Goal: Check status: Check status

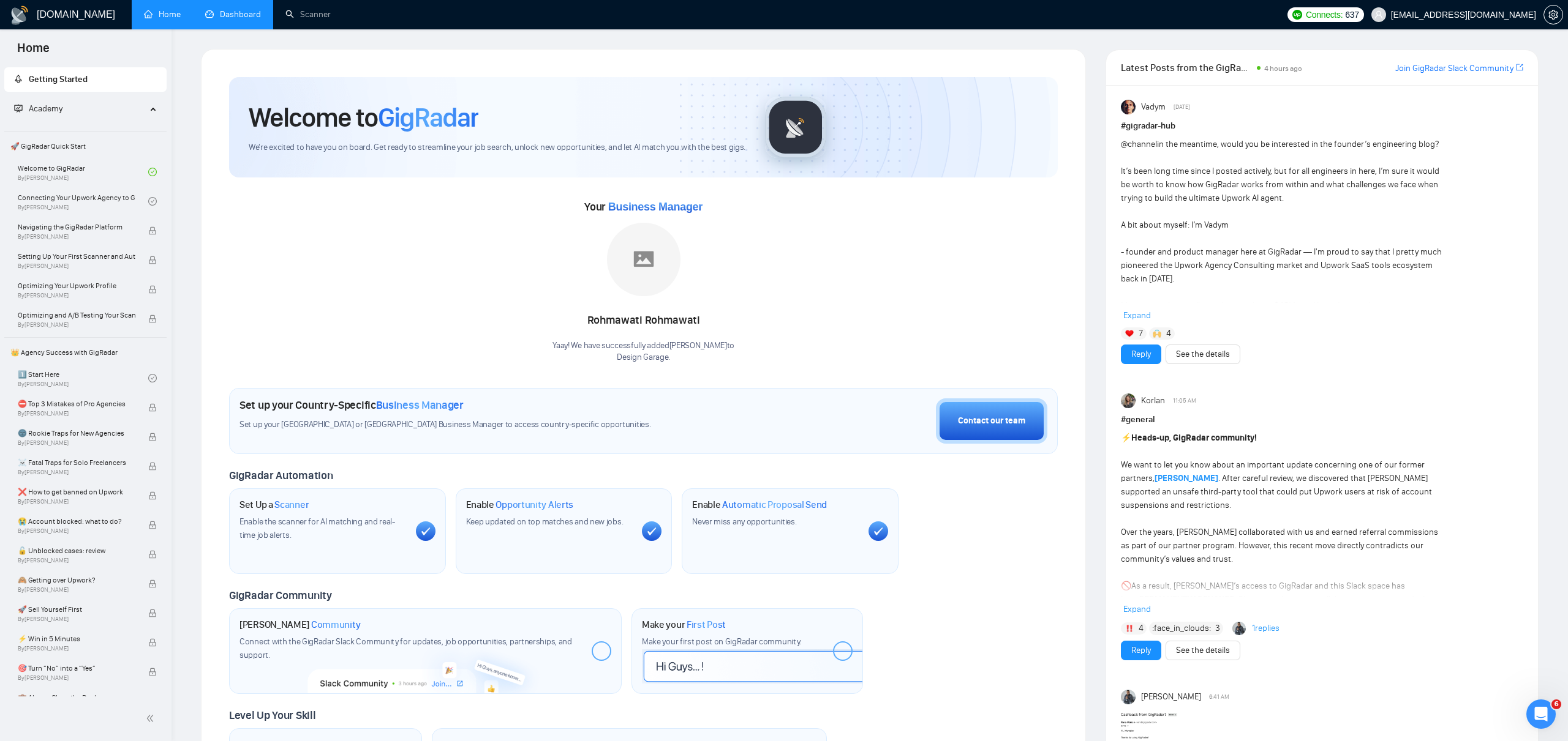
click at [242, 13] on link "Dashboard" at bounding box center [233, 14] width 56 height 10
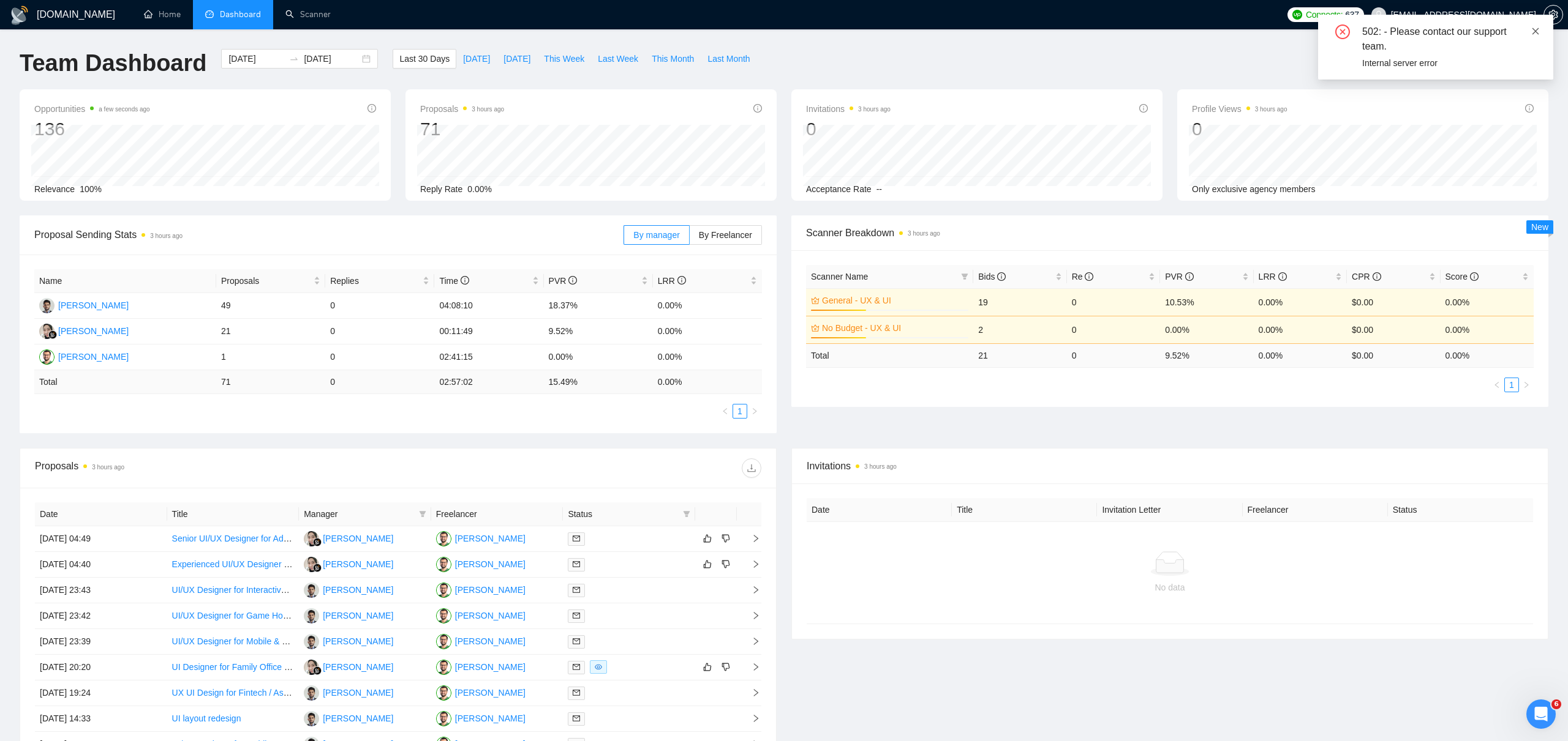
click at [1534, 30] on icon "close" at bounding box center [1535, 30] width 7 height 7
click at [360, 56] on div "[DATE] [DATE]" at bounding box center [300, 58] width 157 height 19
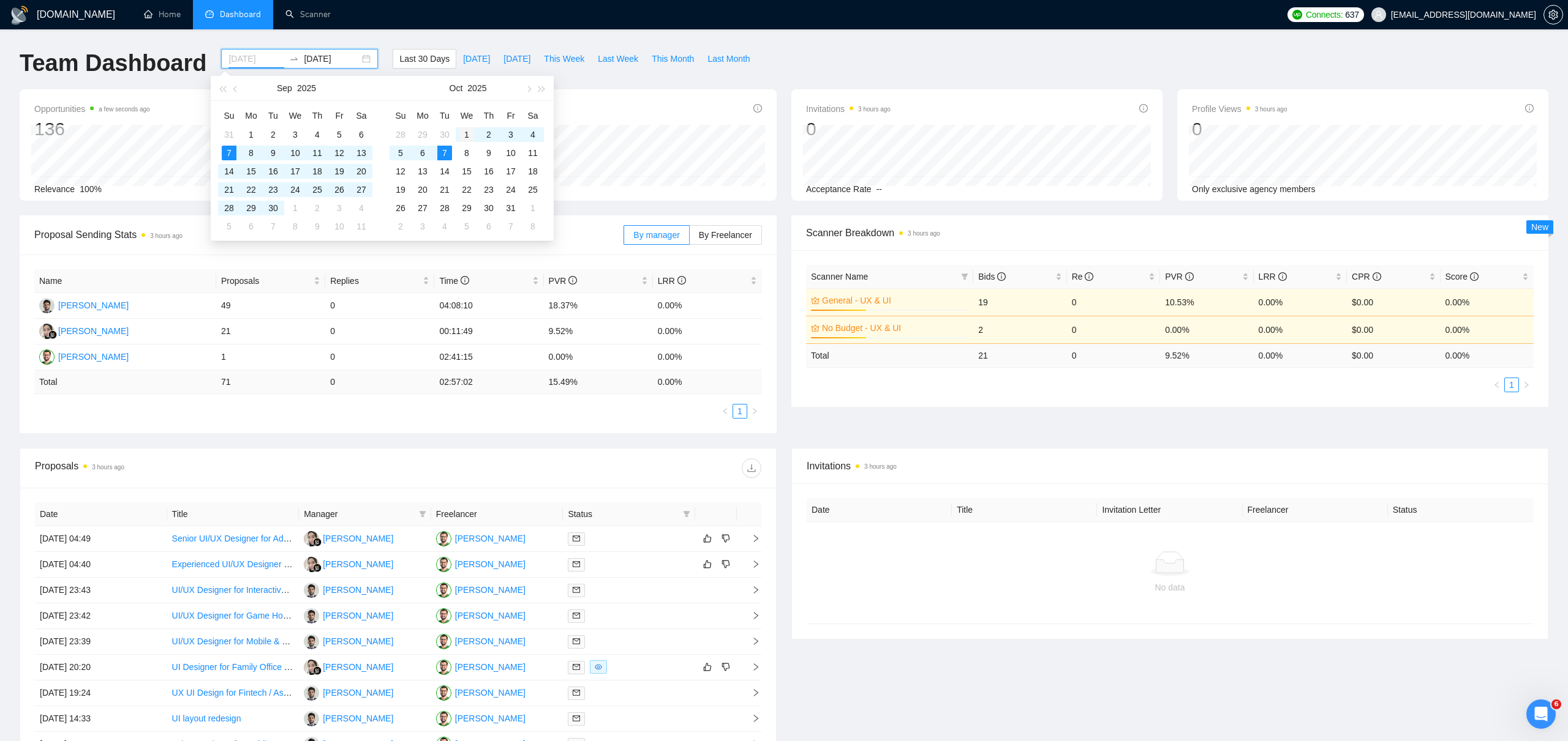
type input "[DATE]"
click at [463, 137] on div "1" at bounding box center [466, 134] width 15 height 15
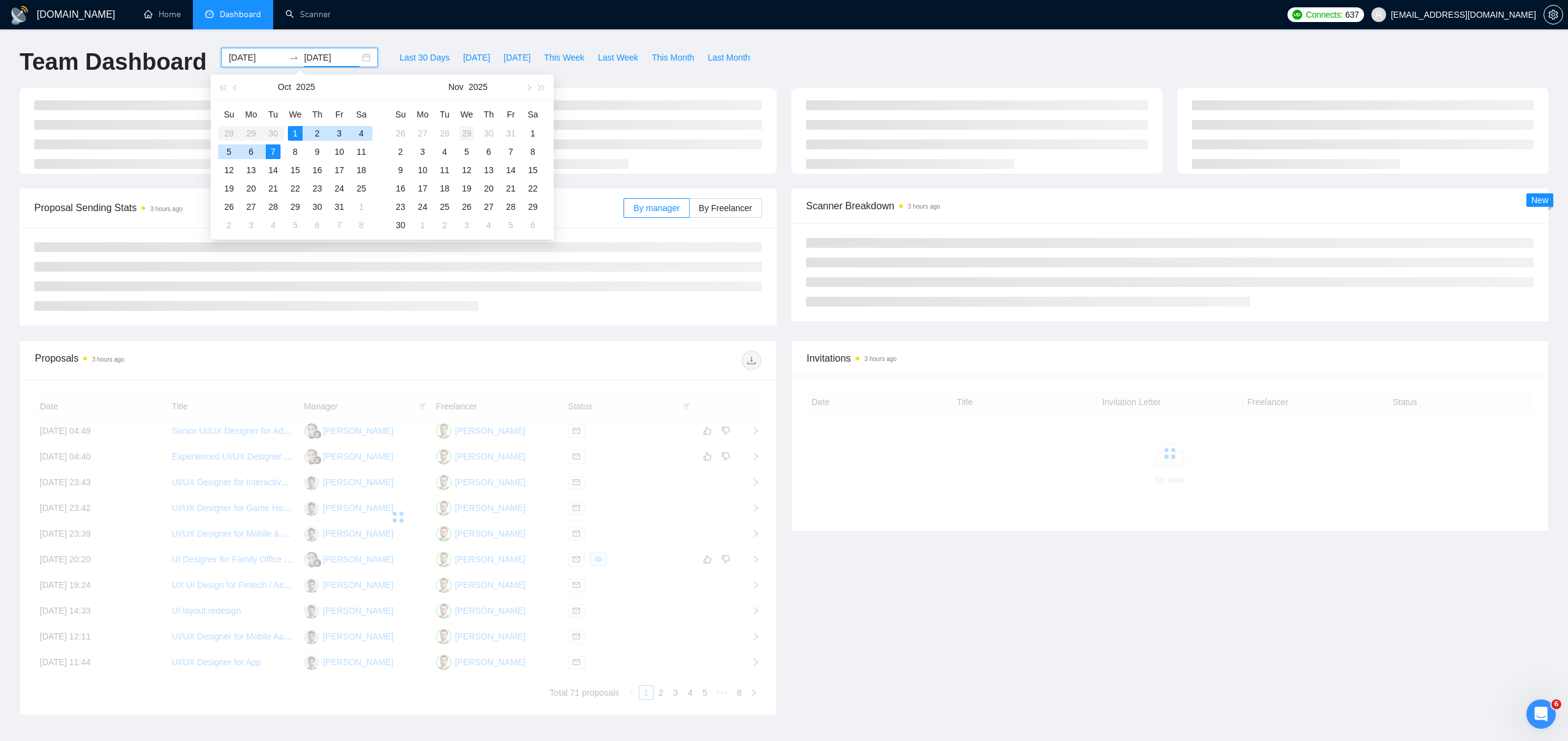
scroll to position [2, 0]
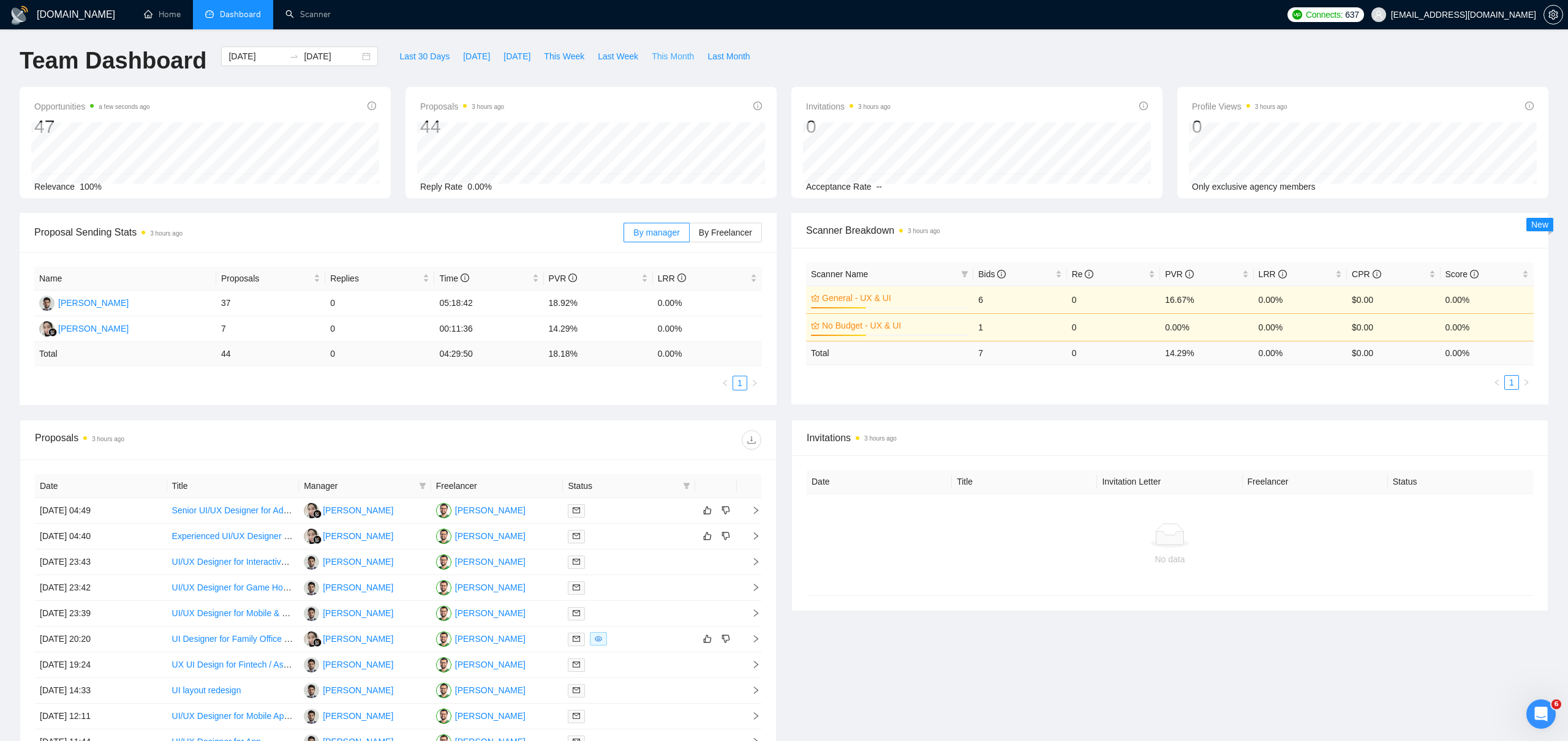
click at [685, 59] on span "This Month" at bounding box center [673, 56] width 42 height 13
type input "[DATE]"
click at [727, 61] on span "Last Month" at bounding box center [728, 57] width 42 height 13
type input "[DATE]"
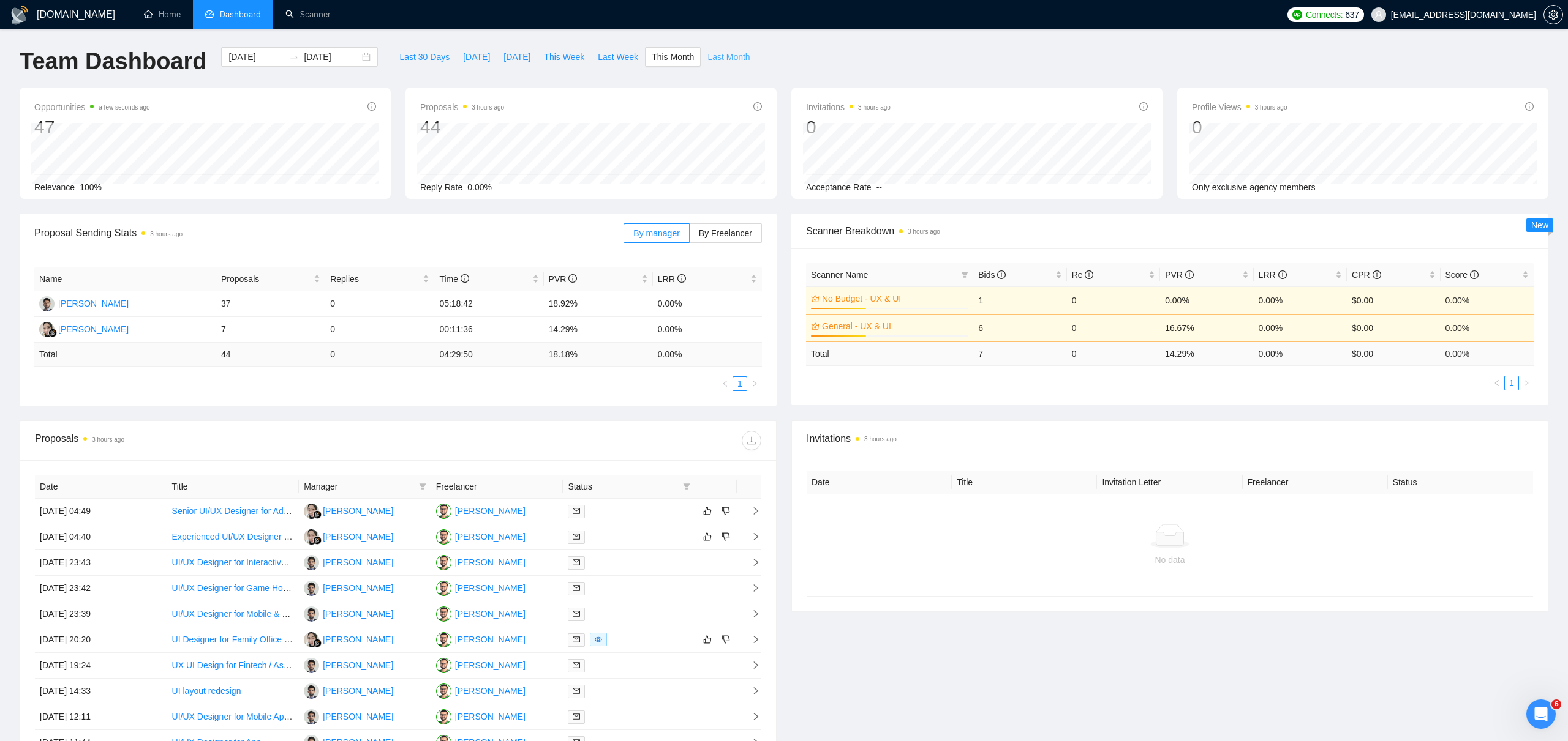
type input "[DATE]"
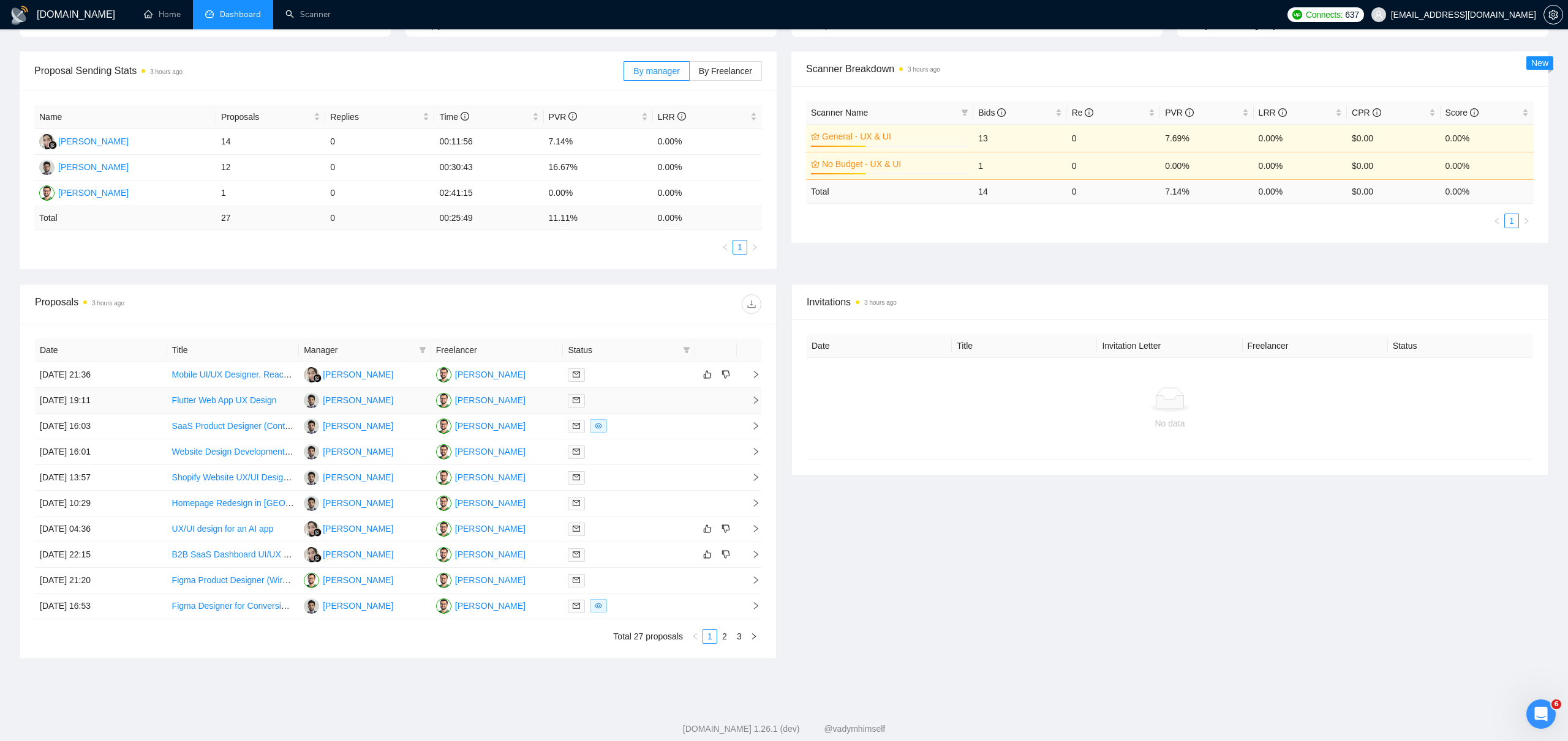
scroll to position [189, 0]
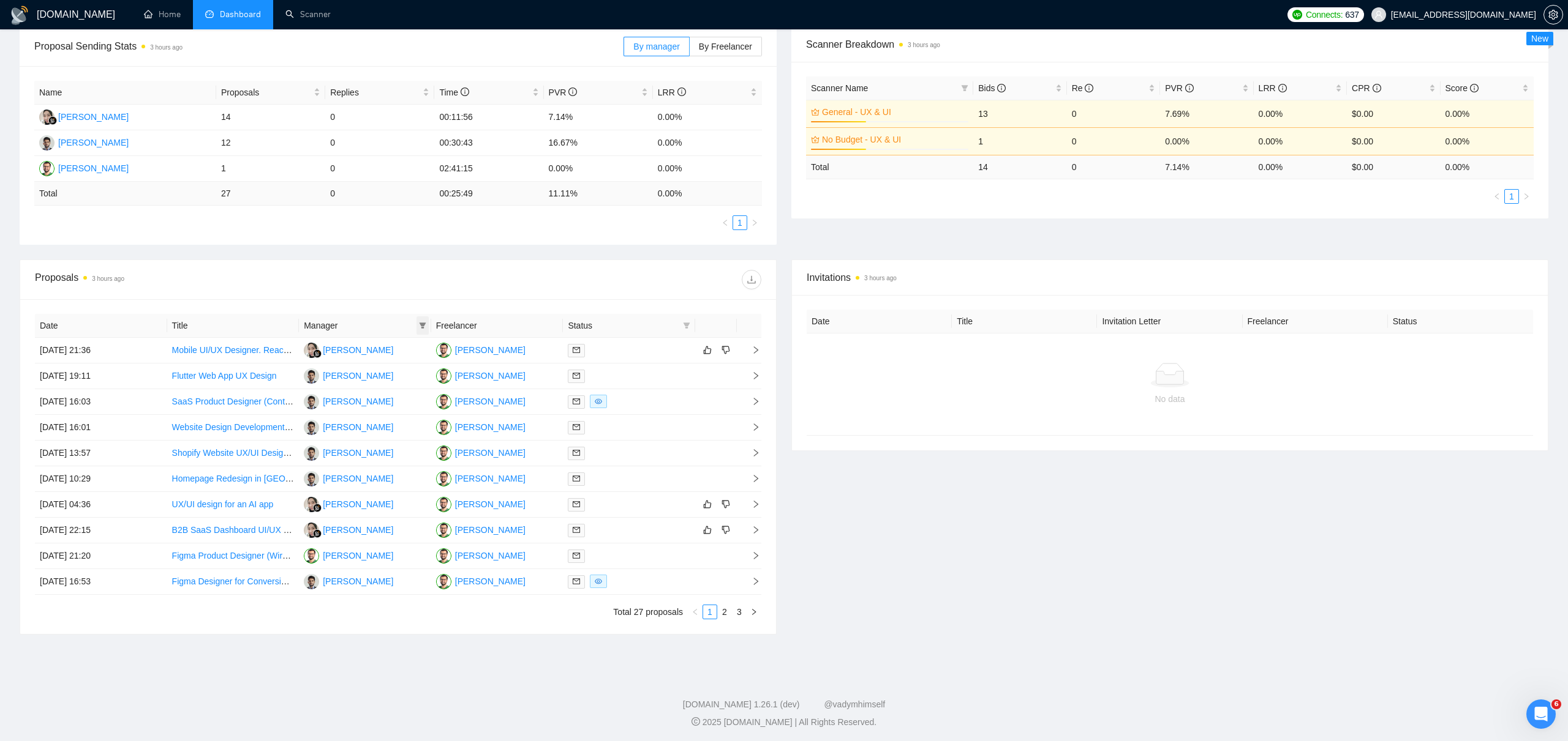
click at [420, 324] on icon "filter" at bounding box center [422, 325] width 7 height 6
click at [332, 388] on span "[PERSON_NAME]" at bounding box center [355, 388] width 71 height 10
checkbox input "true"
click at [520, 291] on div "Proposals 3 hours ago" at bounding box center [398, 280] width 727 height 39
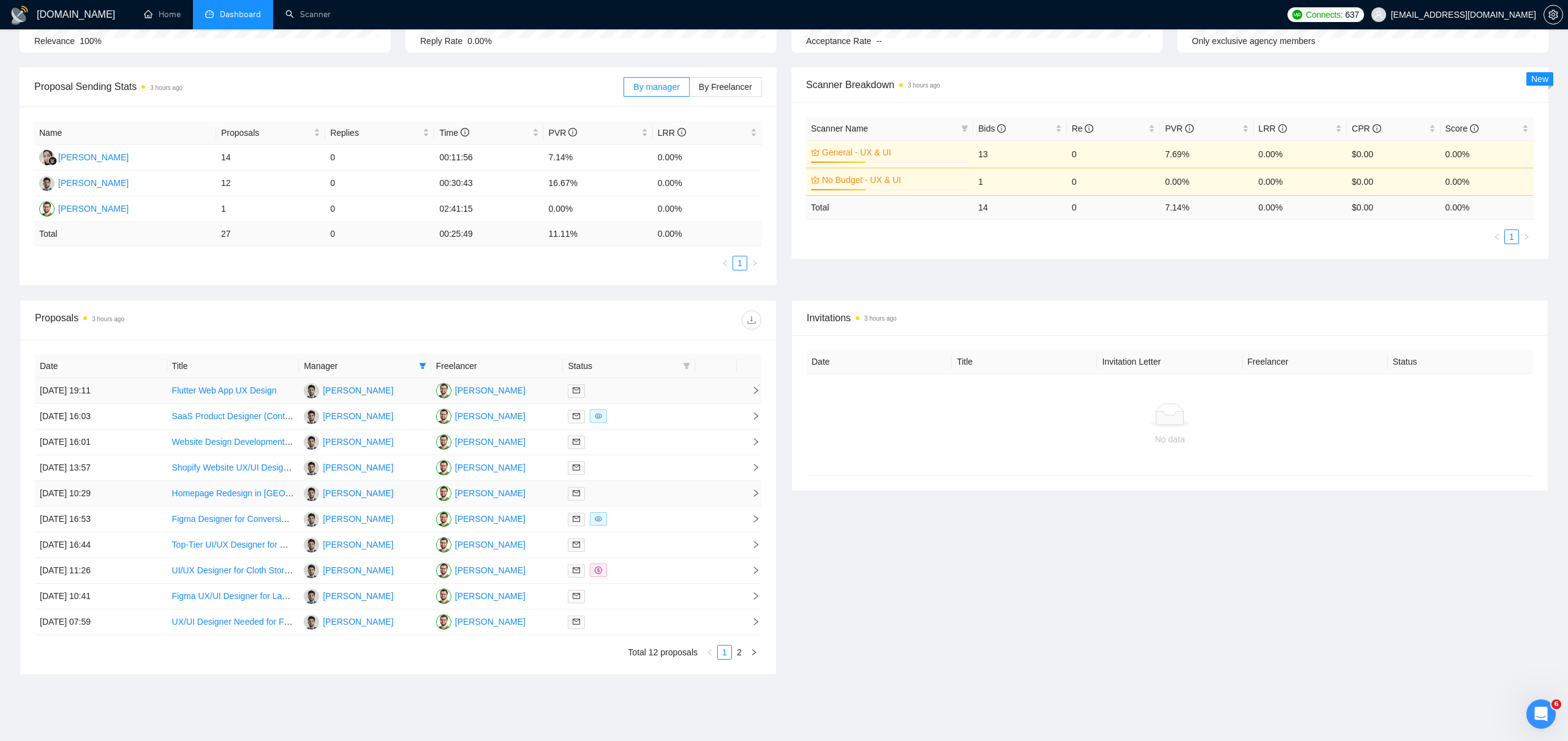
scroll to position [191, 0]
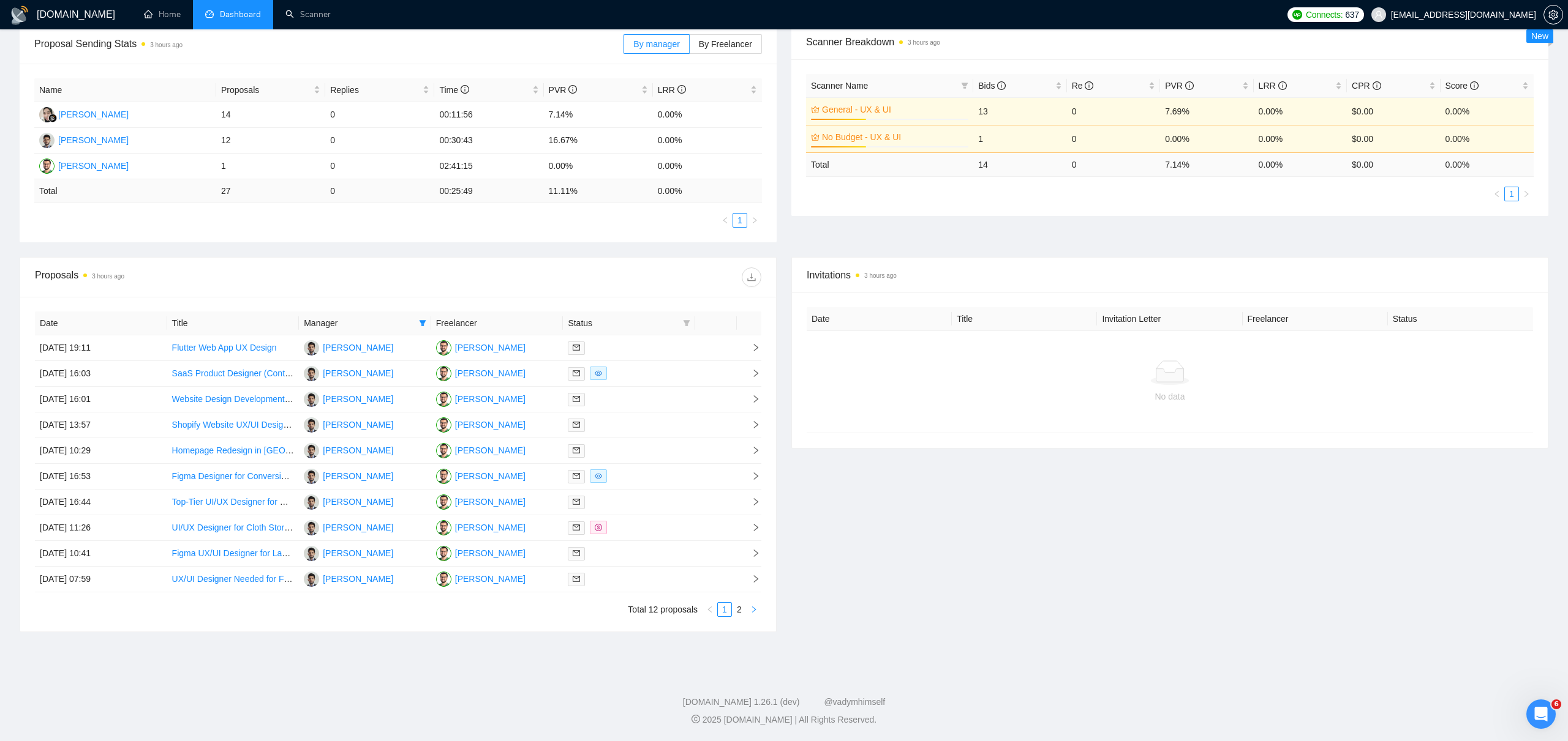
click at [758, 612] on button "button" at bounding box center [754, 609] width 15 height 15
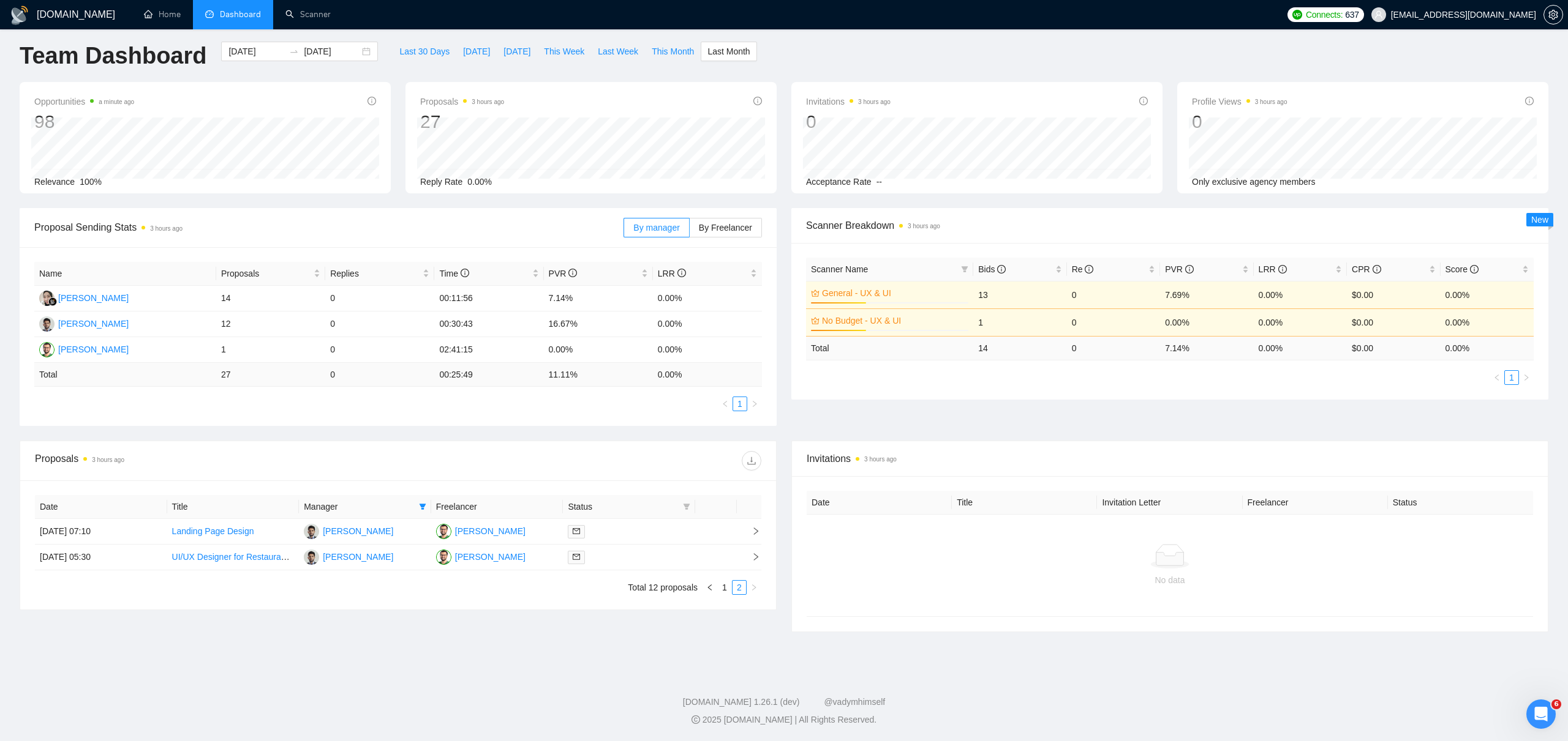
scroll to position [7, 0]
click at [723, 590] on link "1" at bounding box center [724, 587] width 13 height 13
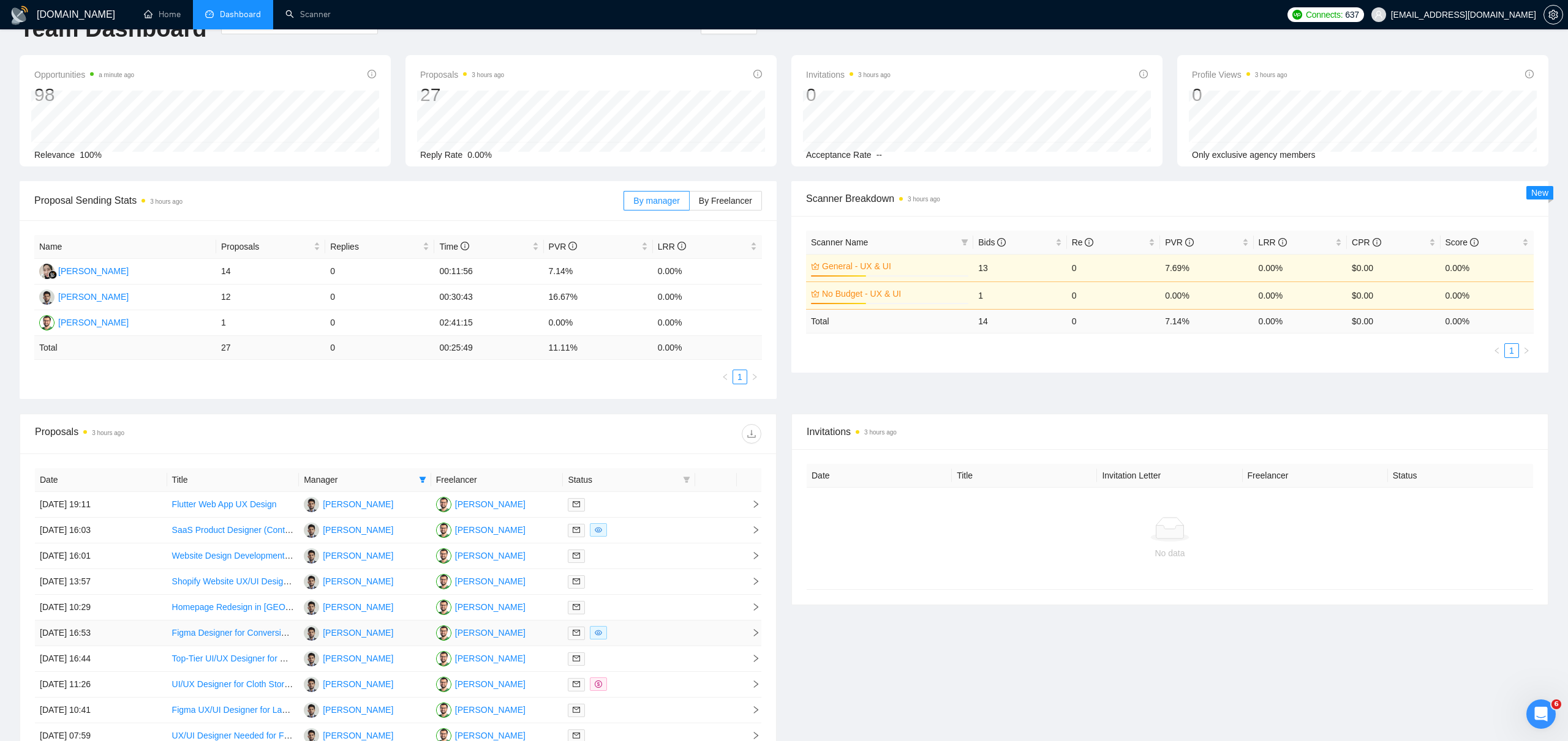
scroll to position [0, 0]
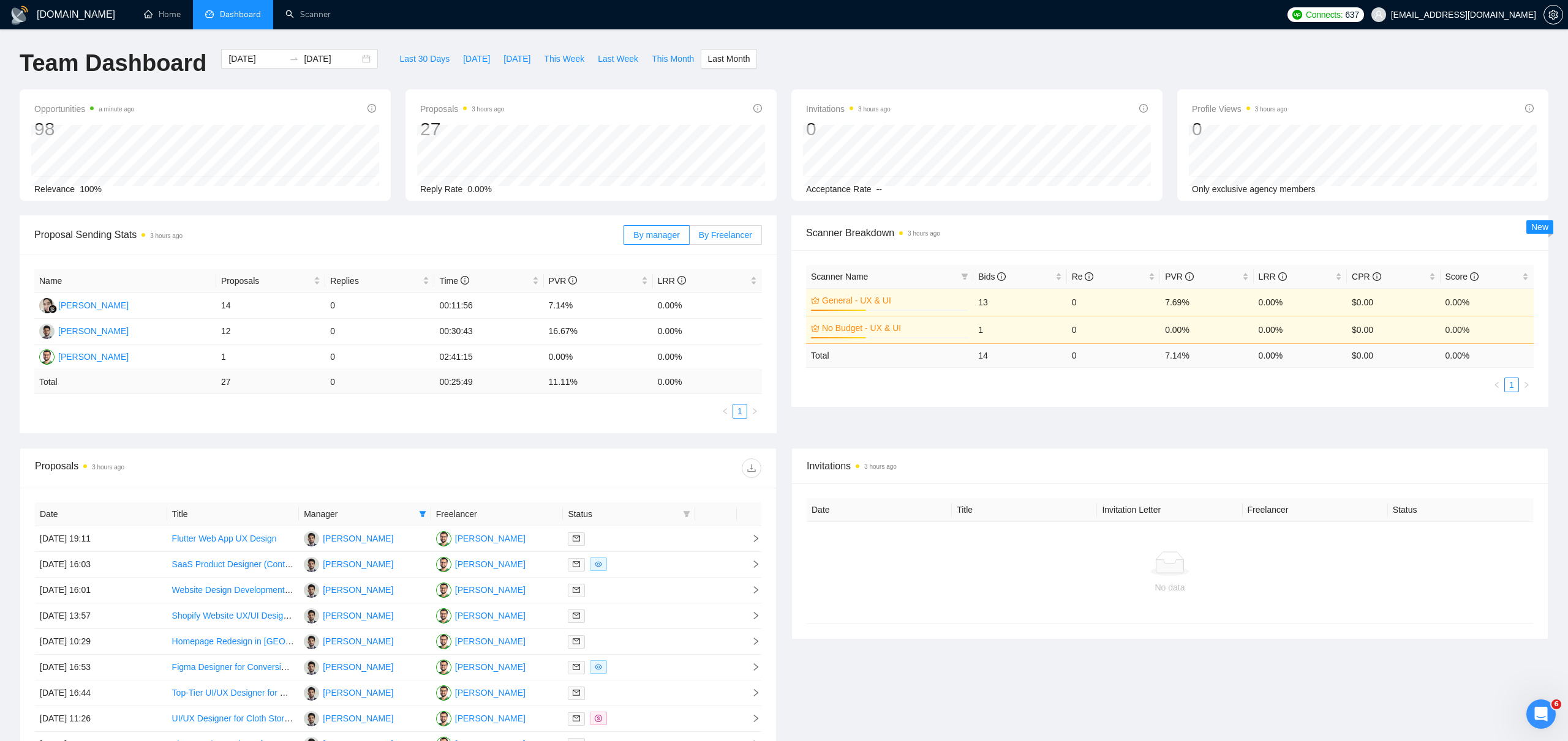
click at [736, 230] on span "By Freelancer" at bounding box center [725, 235] width 54 height 10
click at [689, 238] on input "By Freelancer" at bounding box center [689, 238] width 0 height 0
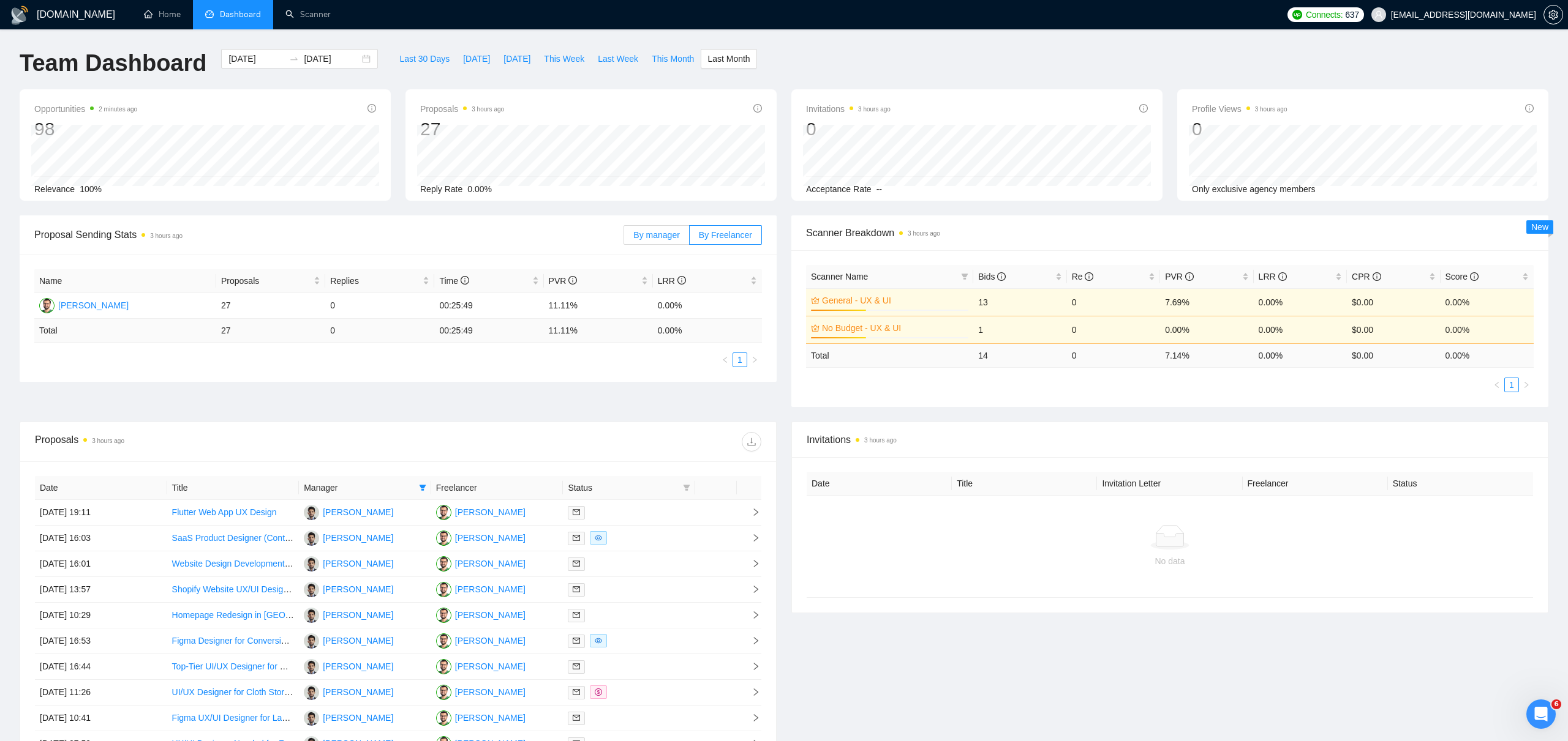
click at [667, 235] on span "By manager" at bounding box center [656, 235] width 46 height 10
click at [624, 238] on input "By manager" at bounding box center [624, 238] width 0 height 0
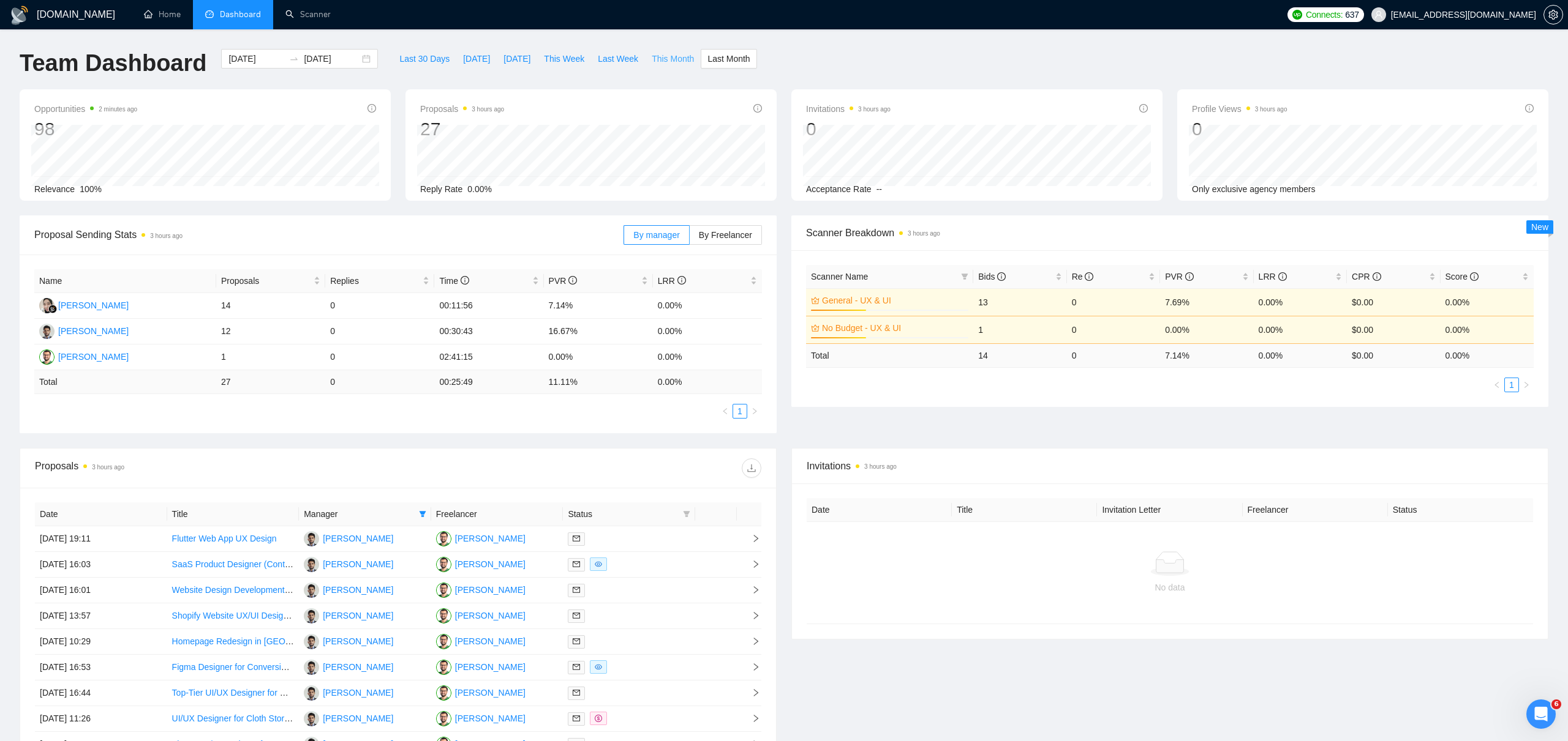
click at [674, 57] on span "This Month" at bounding box center [673, 58] width 42 height 13
type input "[DATE]"
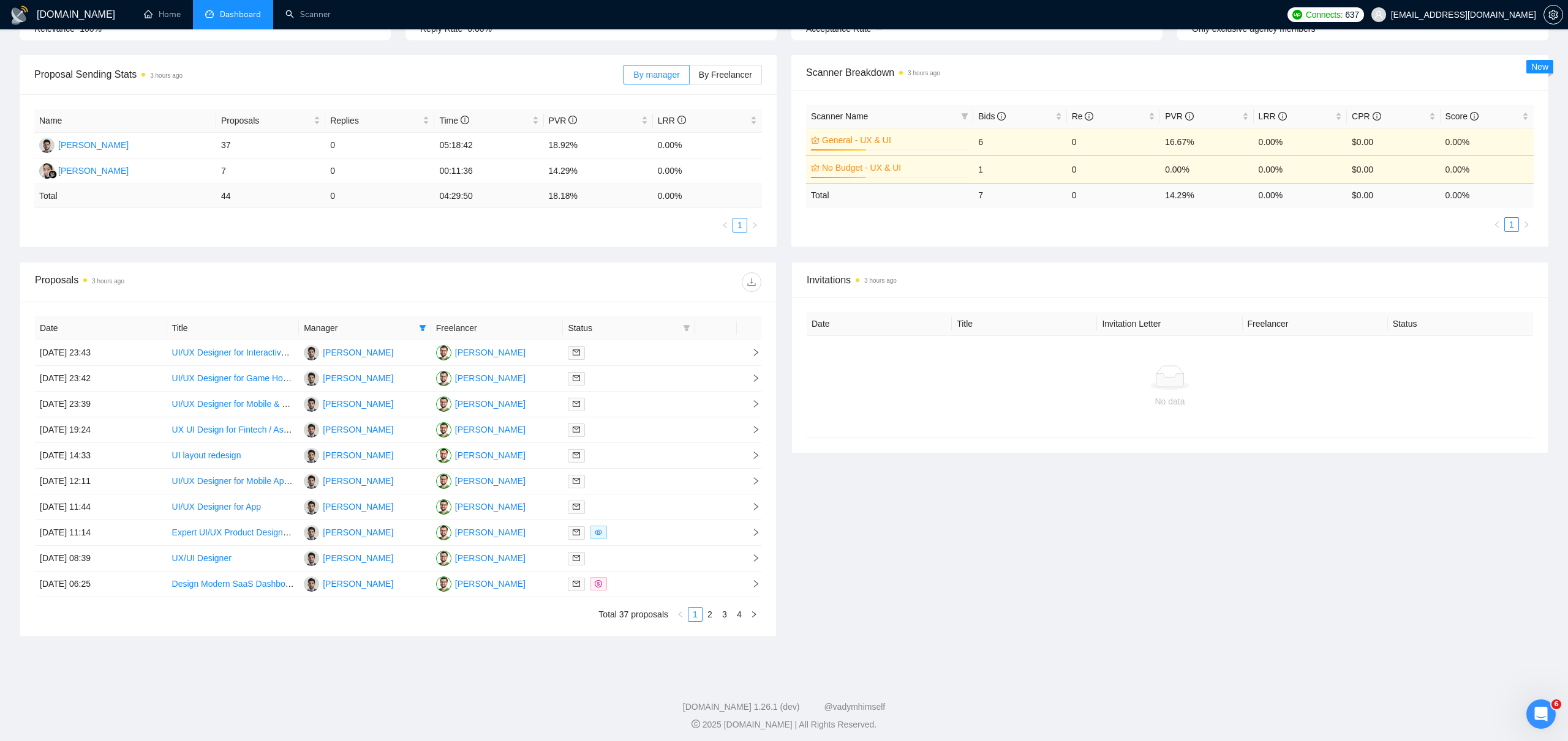
scroll to position [165, 0]
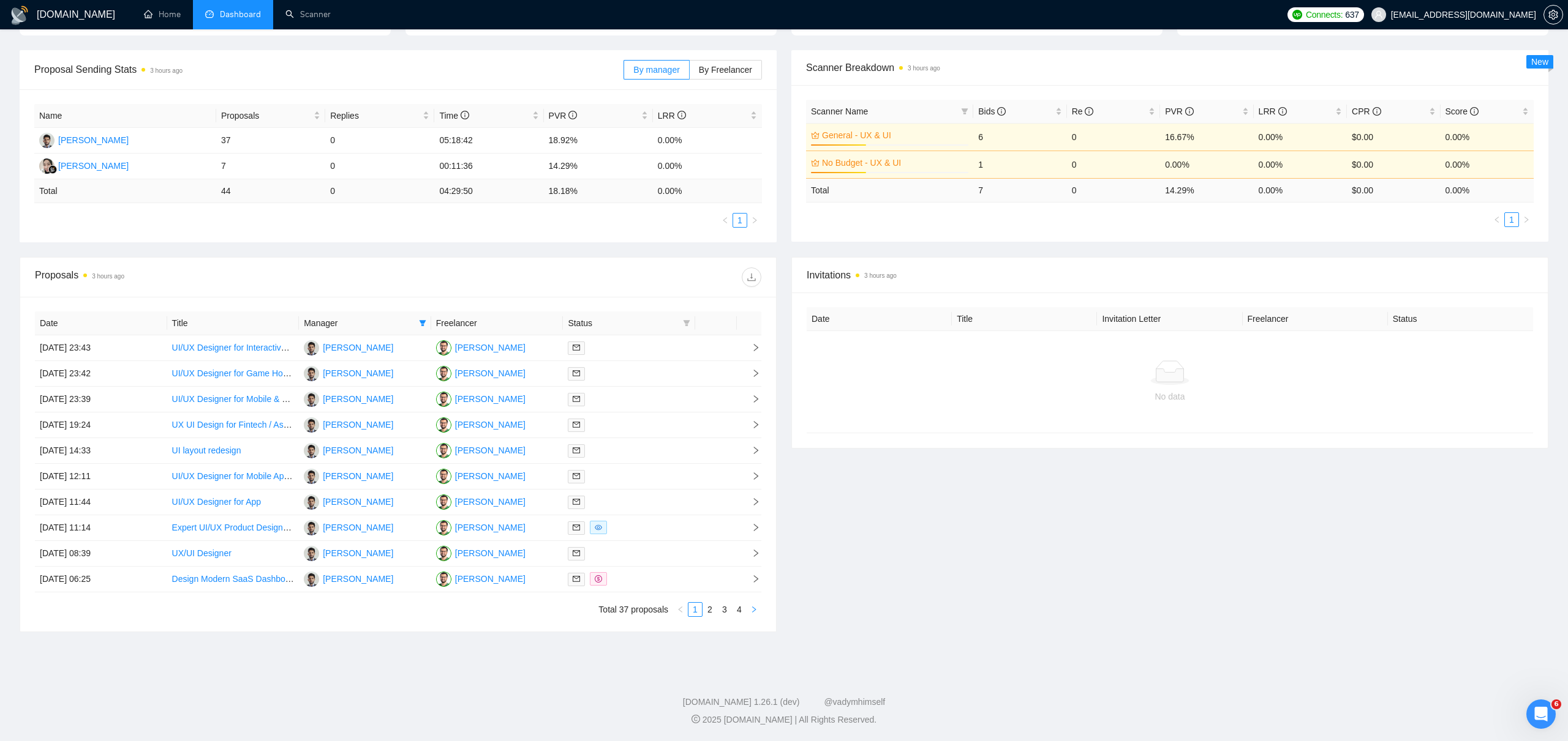
click at [751, 611] on icon "right" at bounding box center [753, 609] width 7 height 7
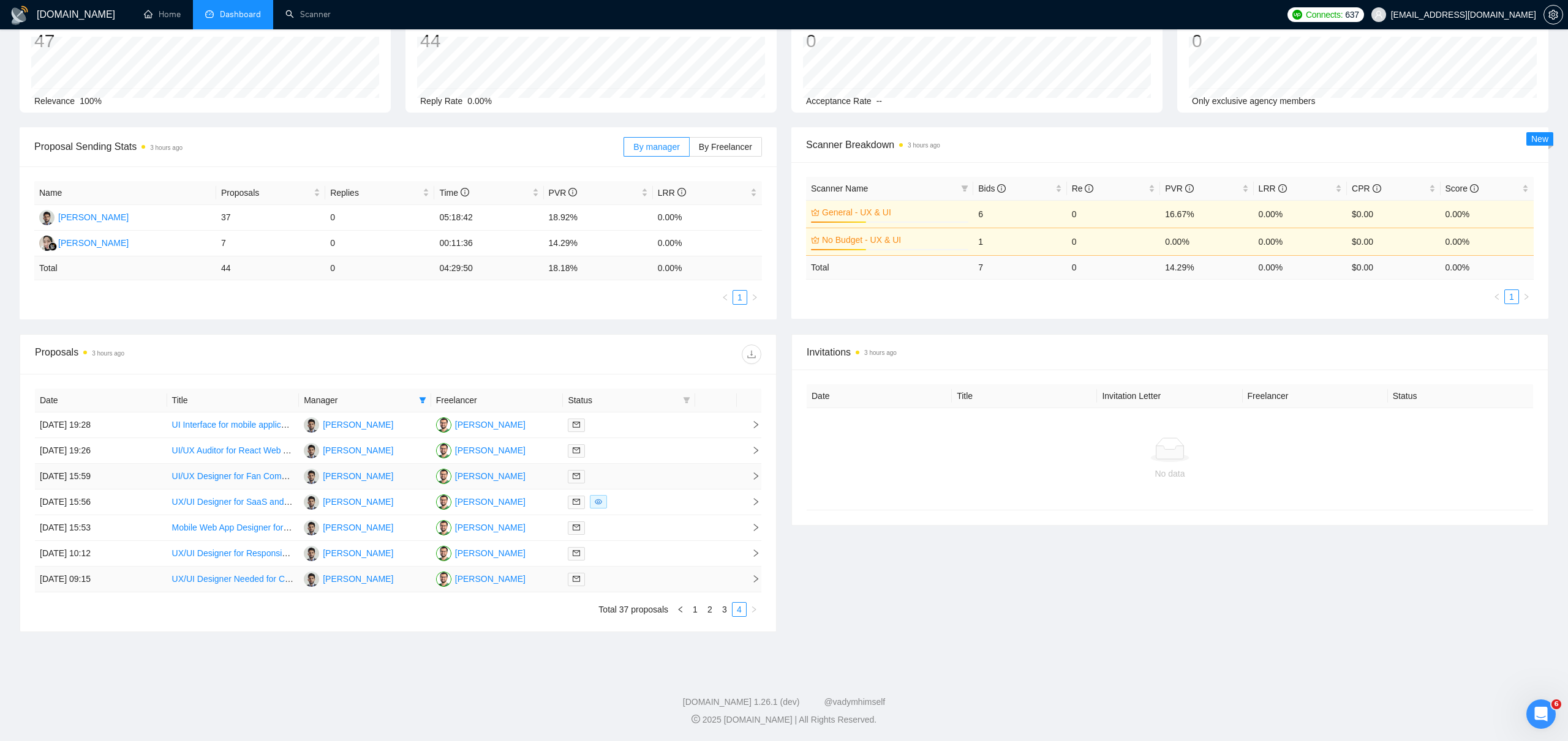
scroll to position [0, 0]
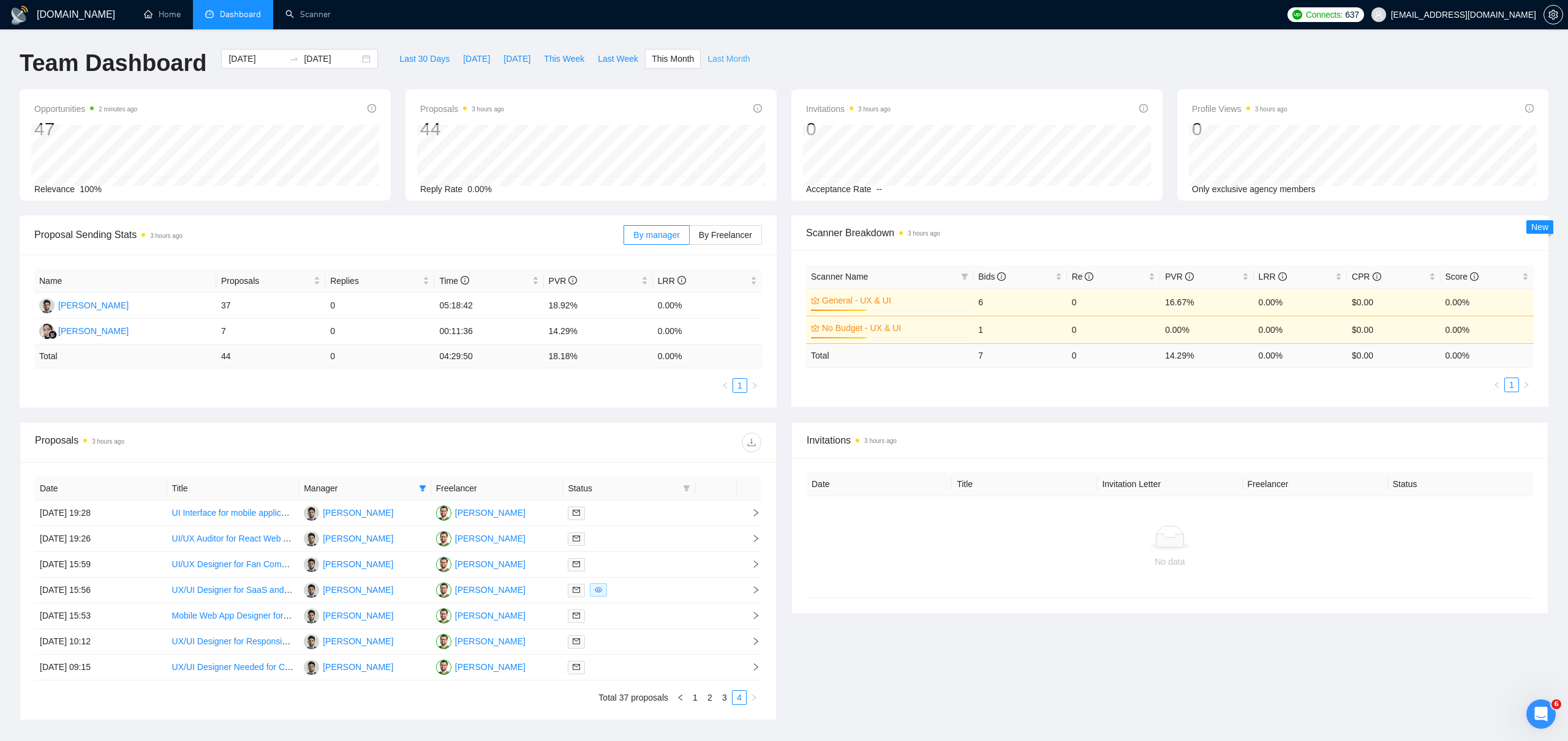
click at [718, 52] on span "Last Month" at bounding box center [728, 58] width 42 height 13
type input "[DATE]"
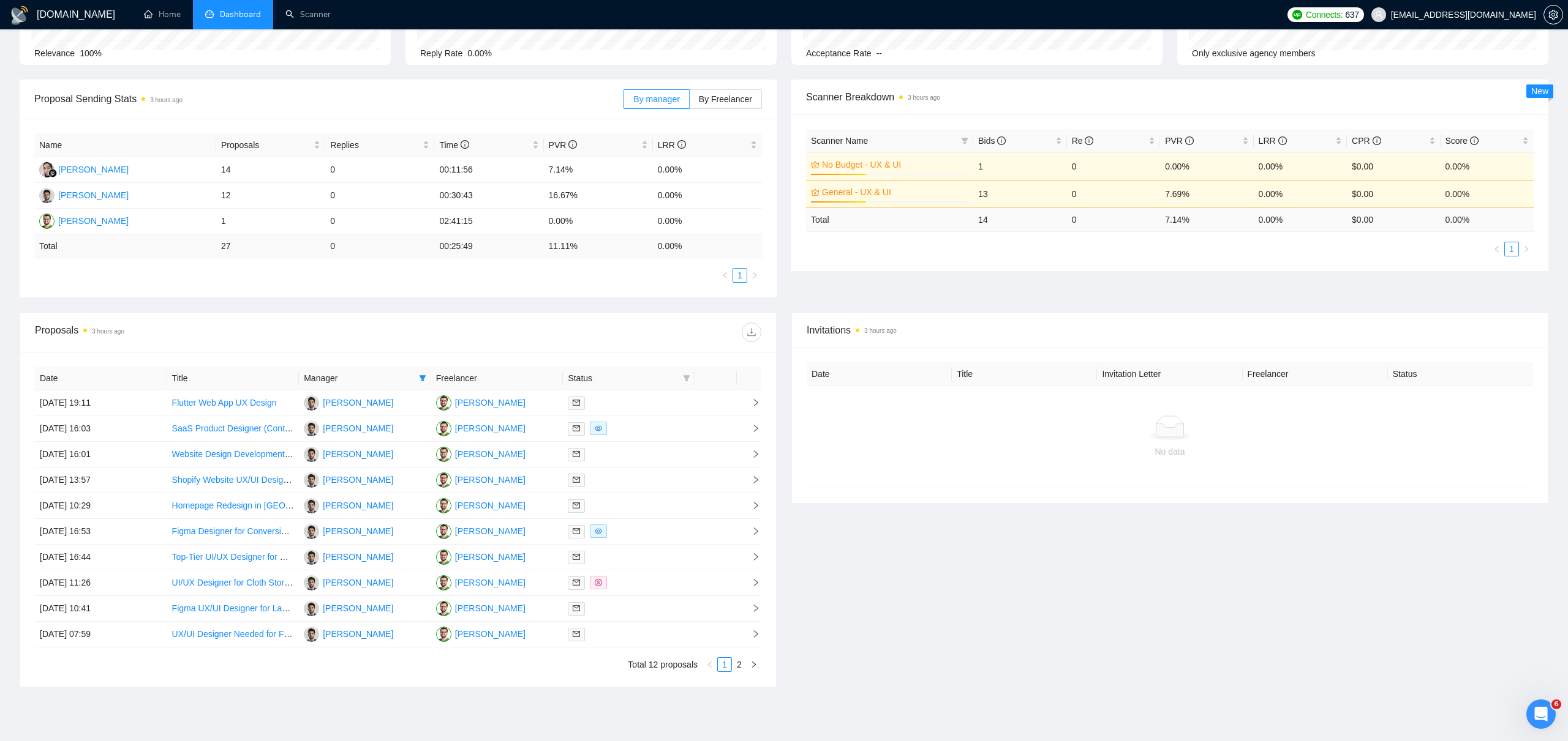
scroll to position [191, 0]
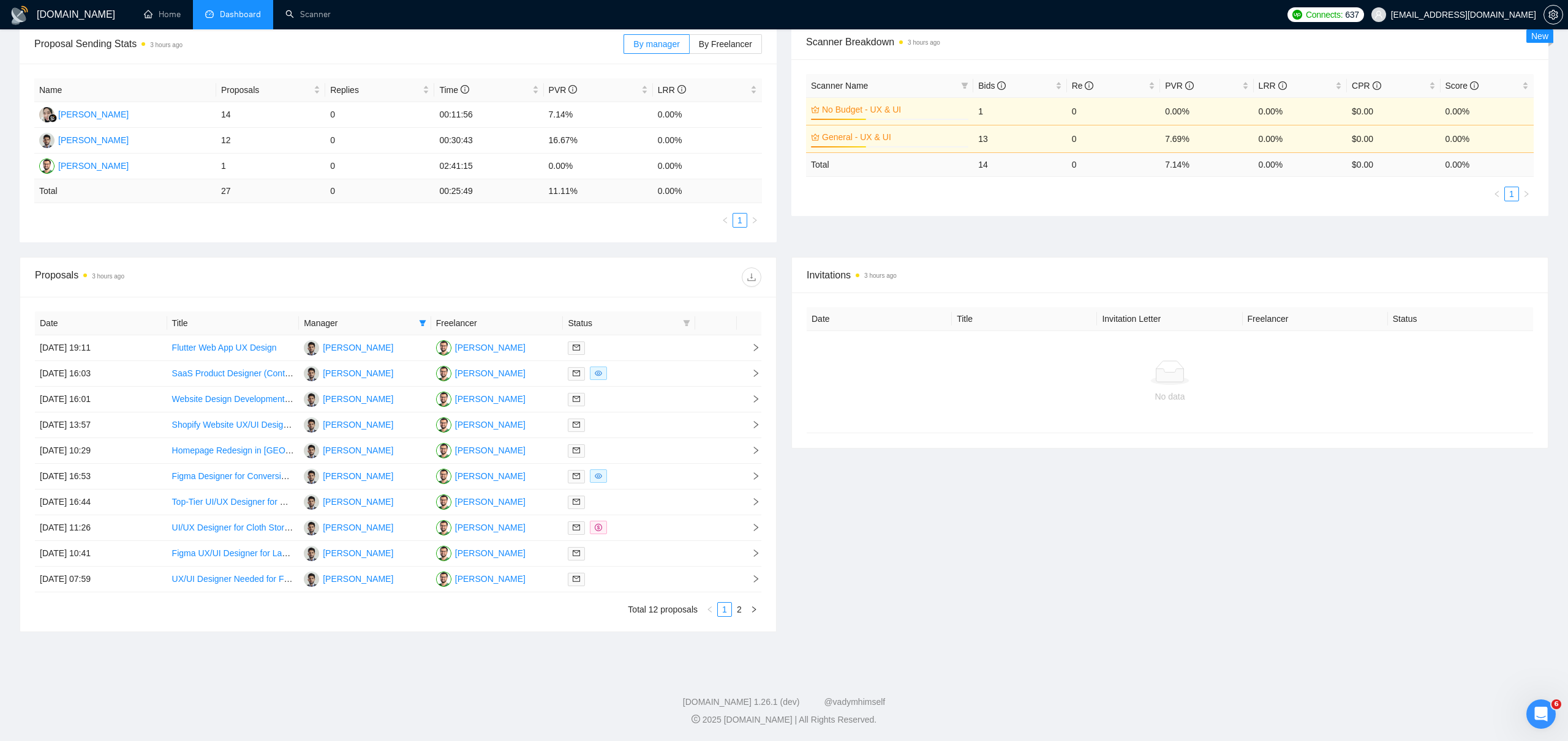
click at [754, 608] on icon "right" at bounding box center [753, 609] width 7 height 7
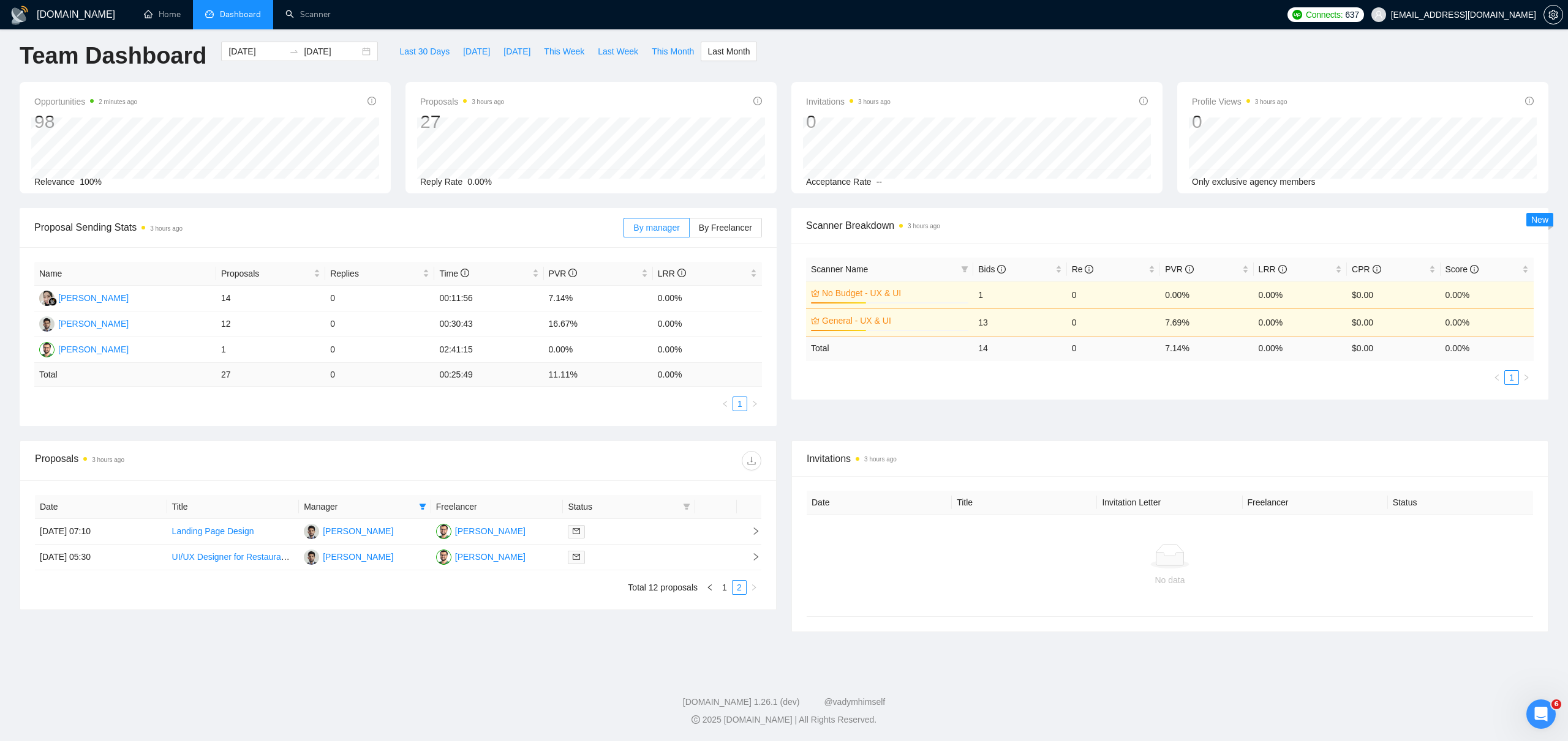
scroll to position [7, 0]
click at [724, 587] on link "1" at bounding box center [724, 587] width 13 height 13
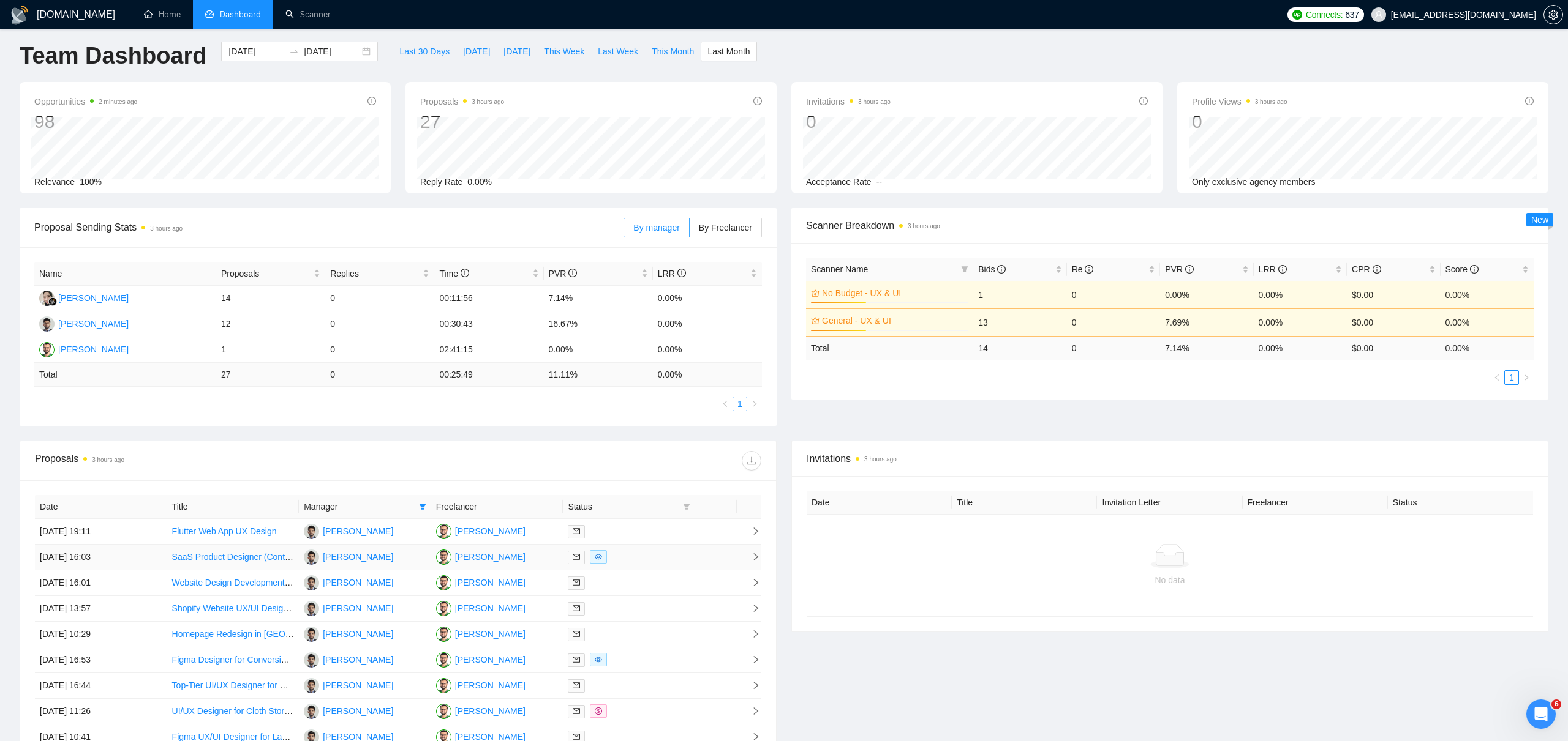
scroll to position [0, 0]
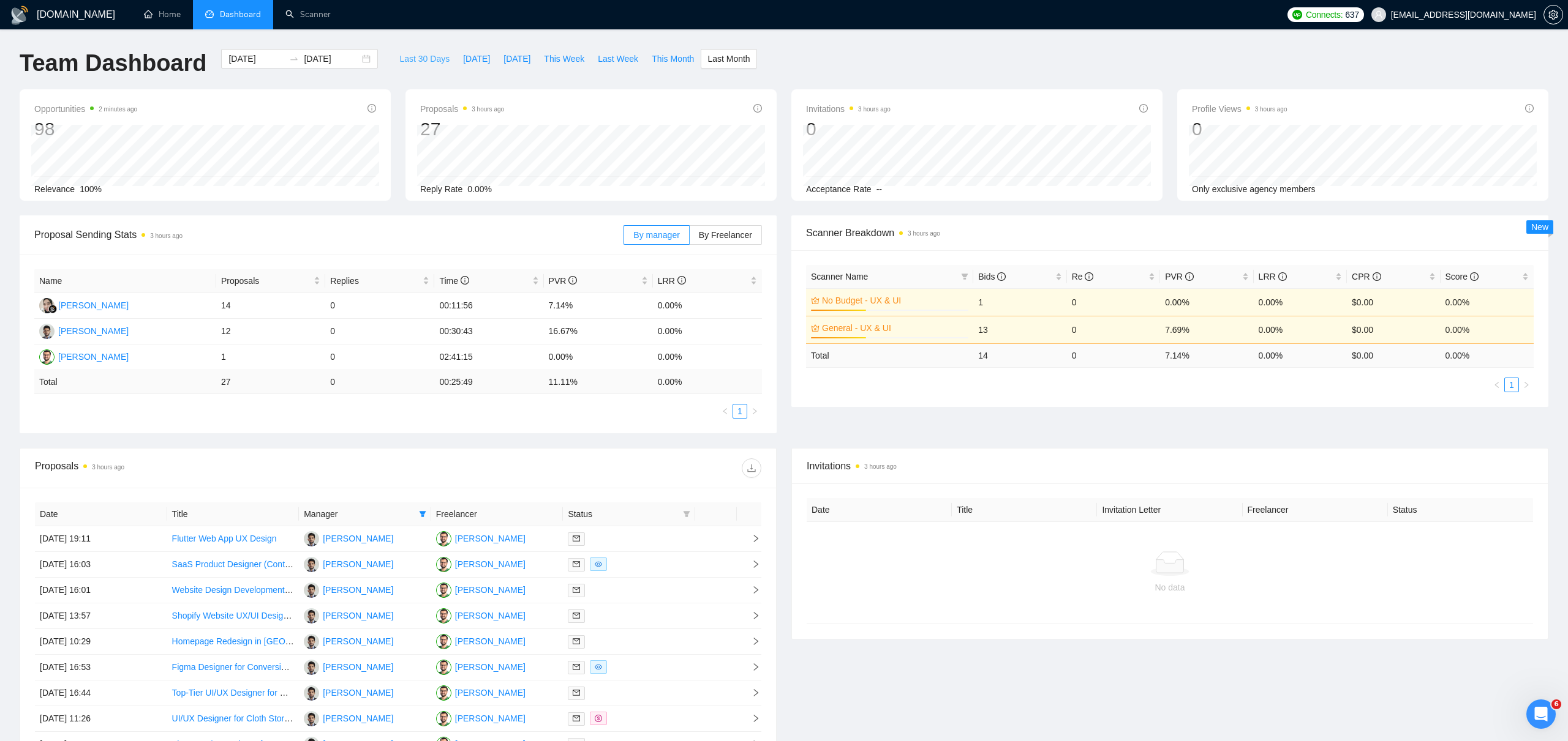
click at [423, 61] on span "Last 30 Days" at bounding box center [424, 58] width 51 height 13
type input "[DATE]"
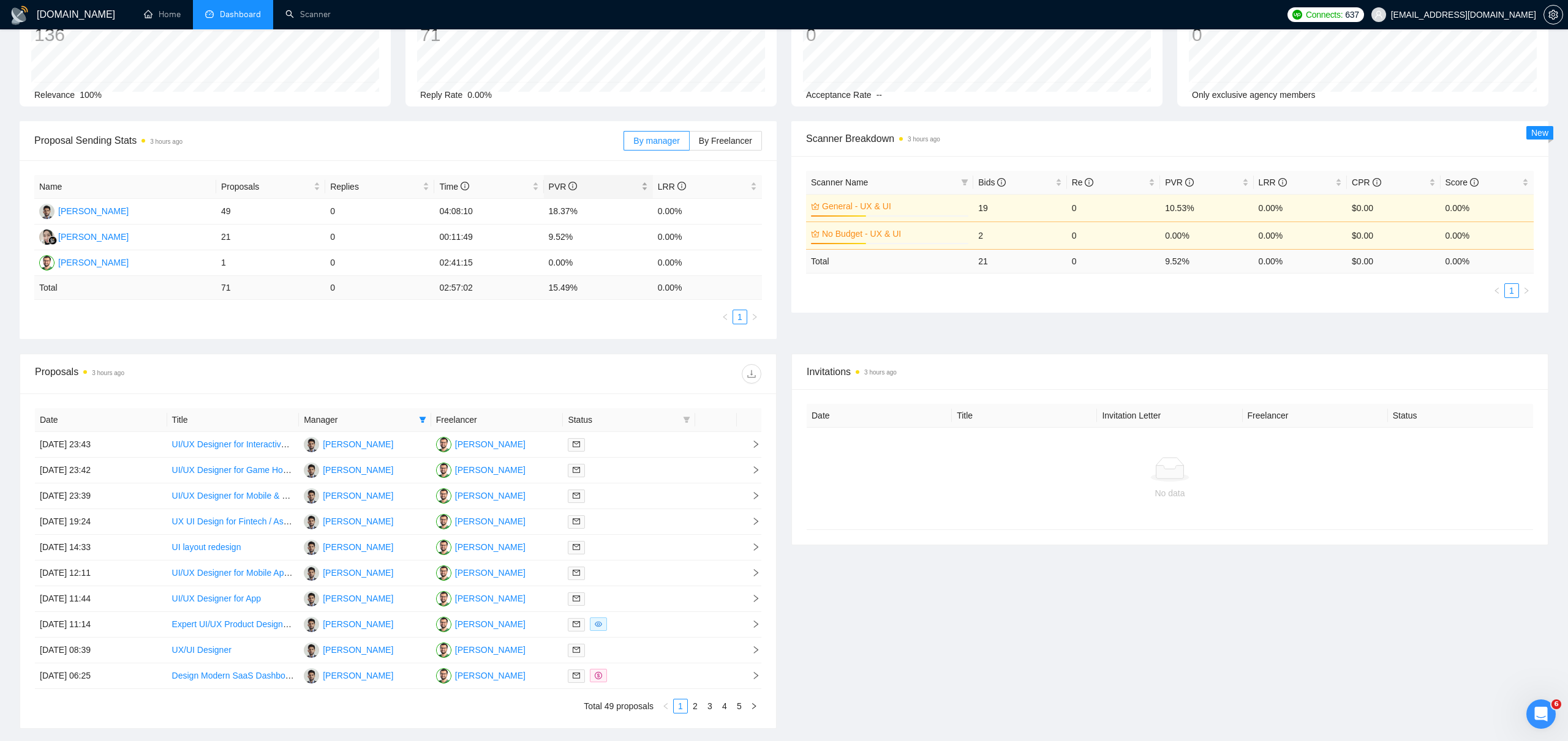
scroll to position [191, 0]
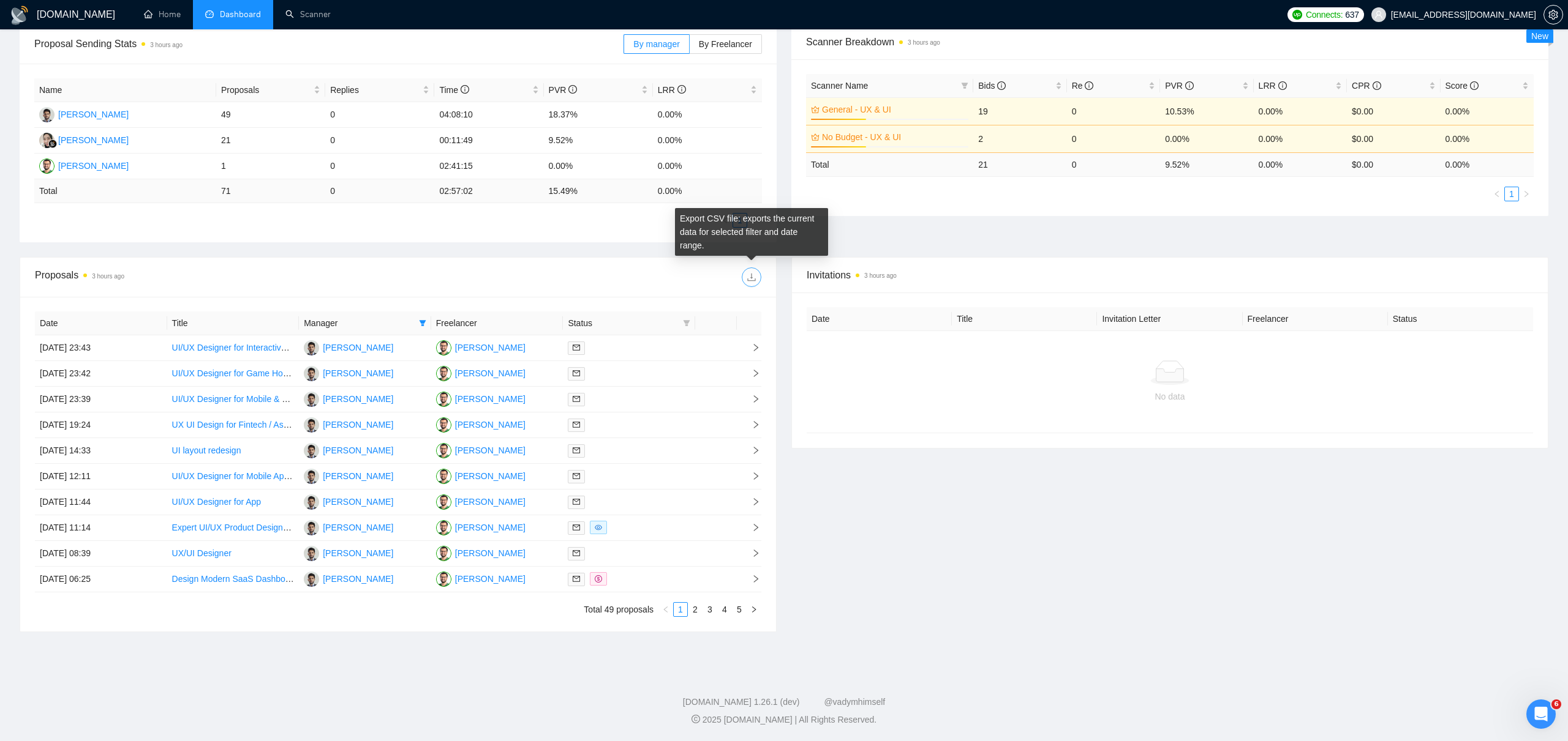
click at [751, 279] on icon "download" at bounding box center [751, 277] width 10 height 10
